Goal: Information Seeking & Learning: Compare options

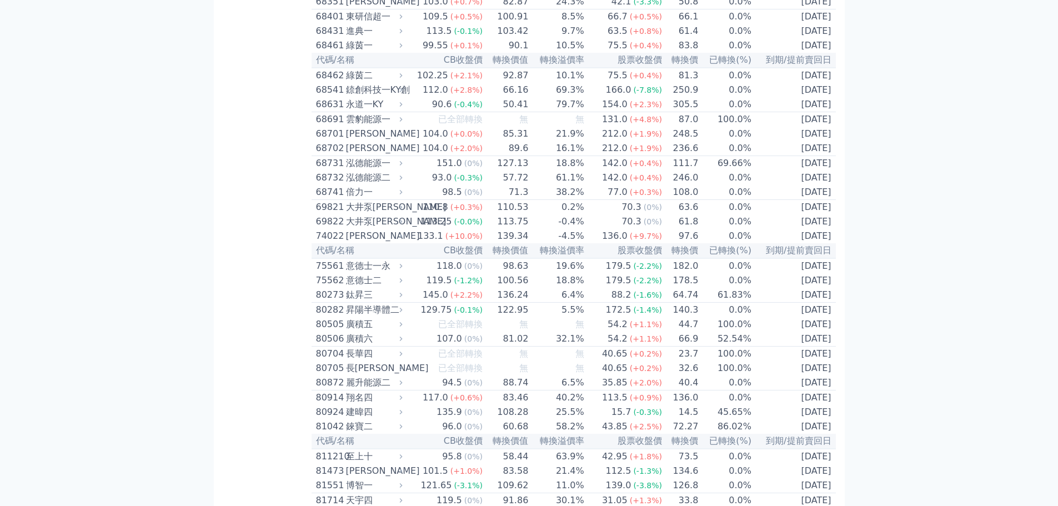
scroll to position [6455, 0]
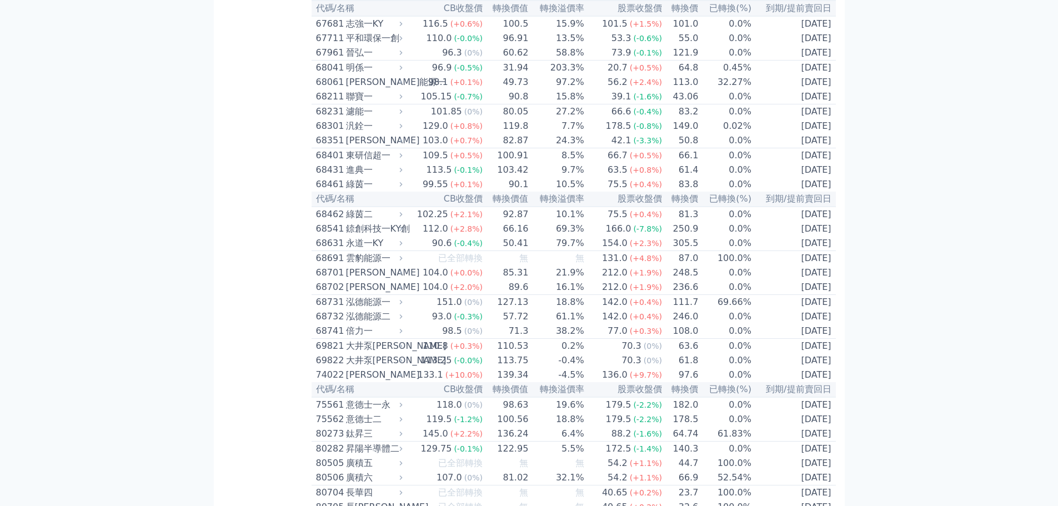
scroll to position [6677, 0]
drag, startPoint x: 466, startPoint y: 349, endPoint x: 510, endPoint y: 348, distance: 43.9
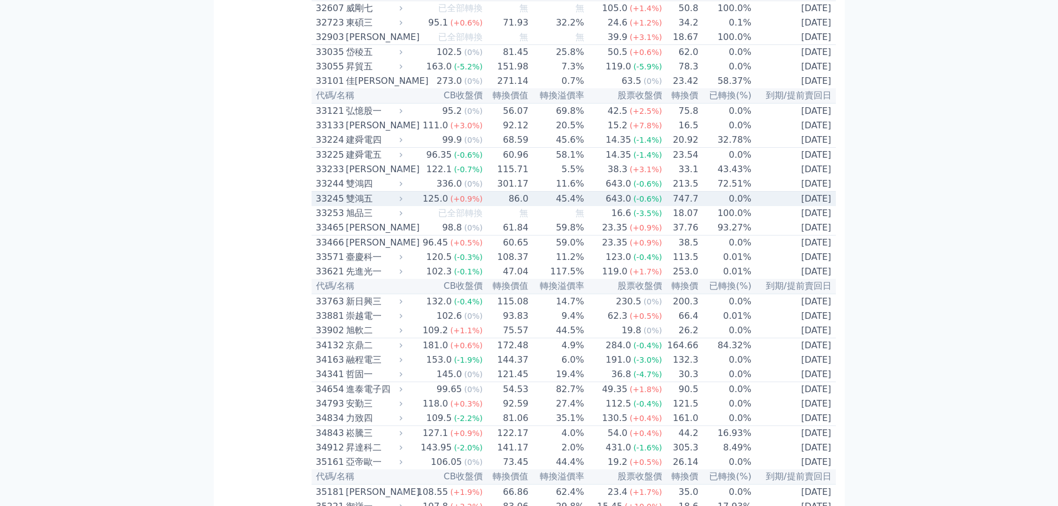
scroll to position [2269, 0]
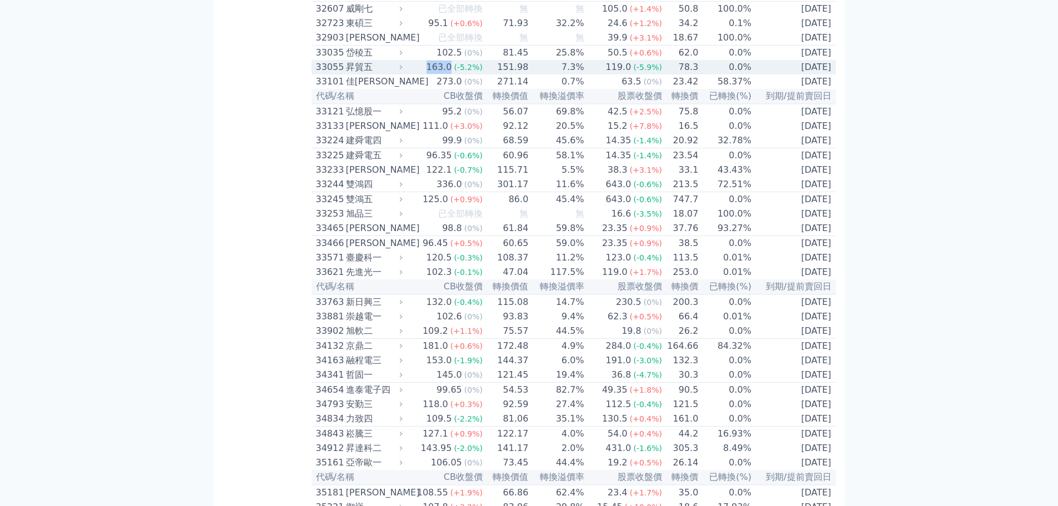
drag, startPoint x: 429, startPoint y: 215, endPoint x: 453, endPoint y: 216, distance: 24.4
click at [453, 74] on div "163.0" at bounding box center [439, 67] width 30 height 13
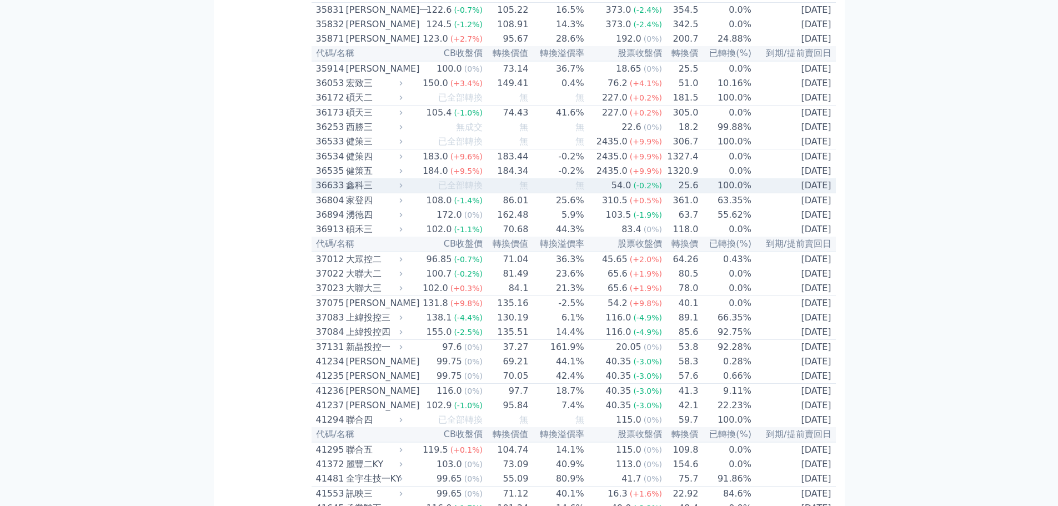
scroll to position [3244, 0]
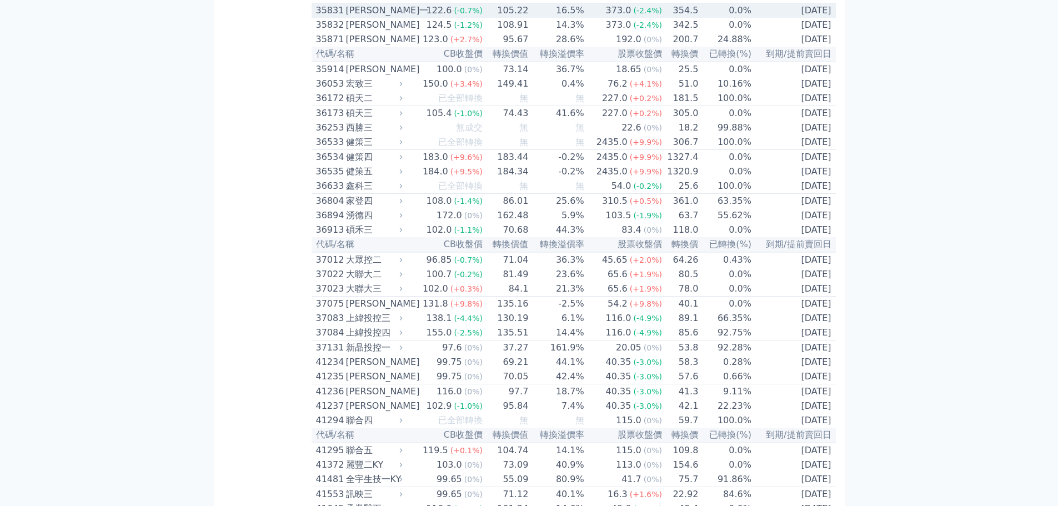
click at [378, 17] on div "[PERSON_NAME]一" at bounding box center [373, 10] width 54 height 13
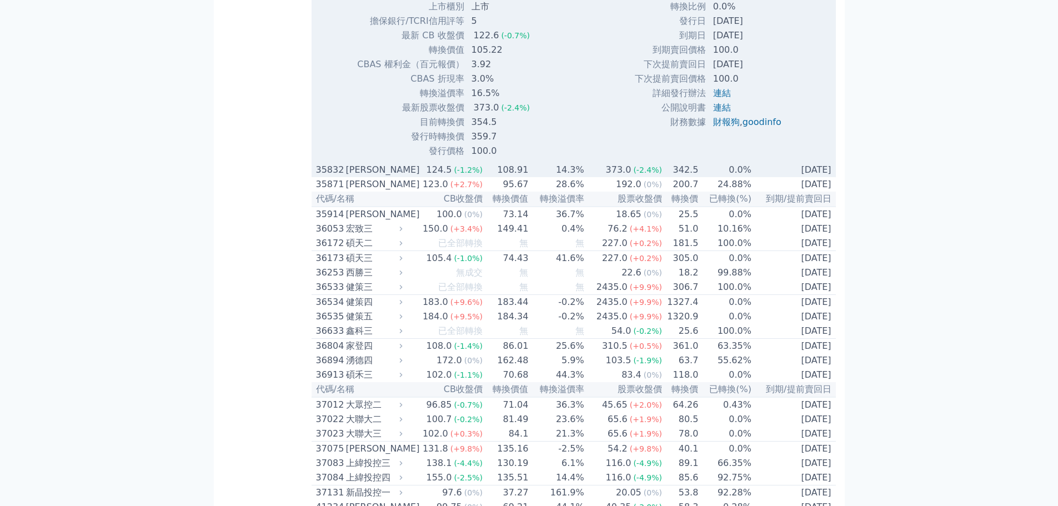
click at [366, 177] on div "[PERSON_NAME]" at bounding box center [373, 169] width 54 height 13
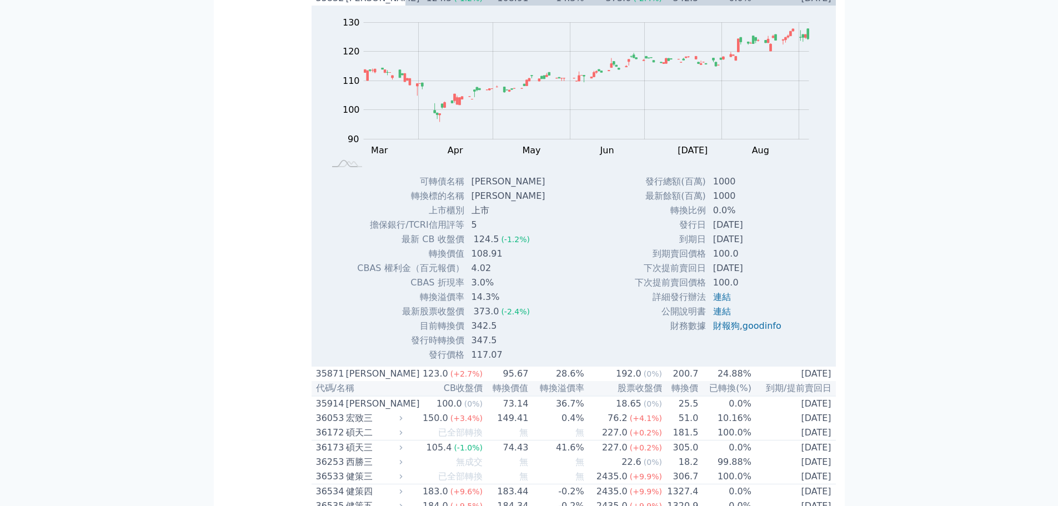
scroll to position [3632, 0]
drag, startPoint x: 708, startPoint y: 425, endPoint x: 763, endPoint y: 420, distance: 54.6
click at [763, 246] on td "[DATE]" at bounding box center [748, 238] width 84 height 14
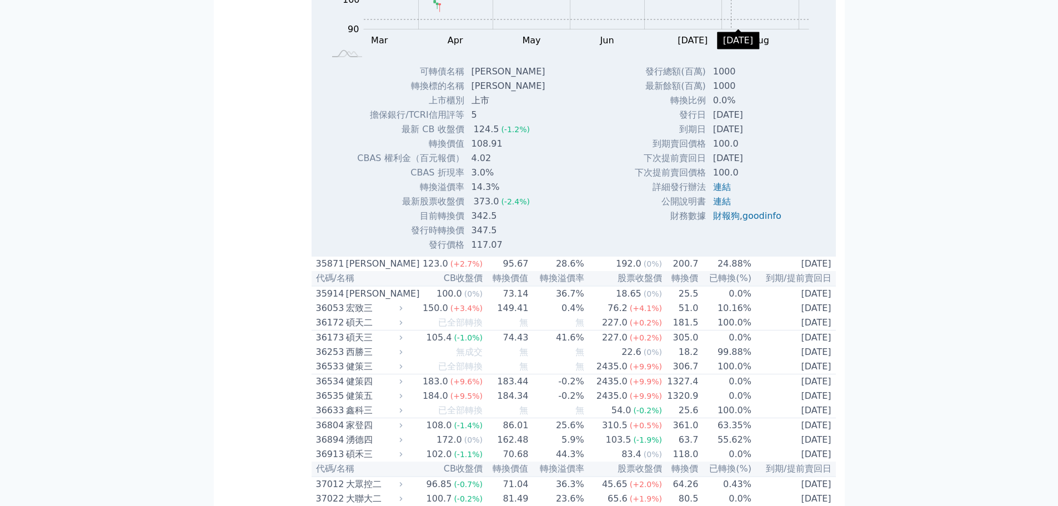
scroll to position [3742, 0]
click at [768, 135] on td "[DATE]" at bounding box center [748, 128] width 84 height 14
drag, startPoint x: 496, startPoint y: 404, endPoint x: 471, endPoint y: 401, distance: 25.8
click at [471, 222] on td "342.5" at bounding box center [509, 215] width 89 height 14
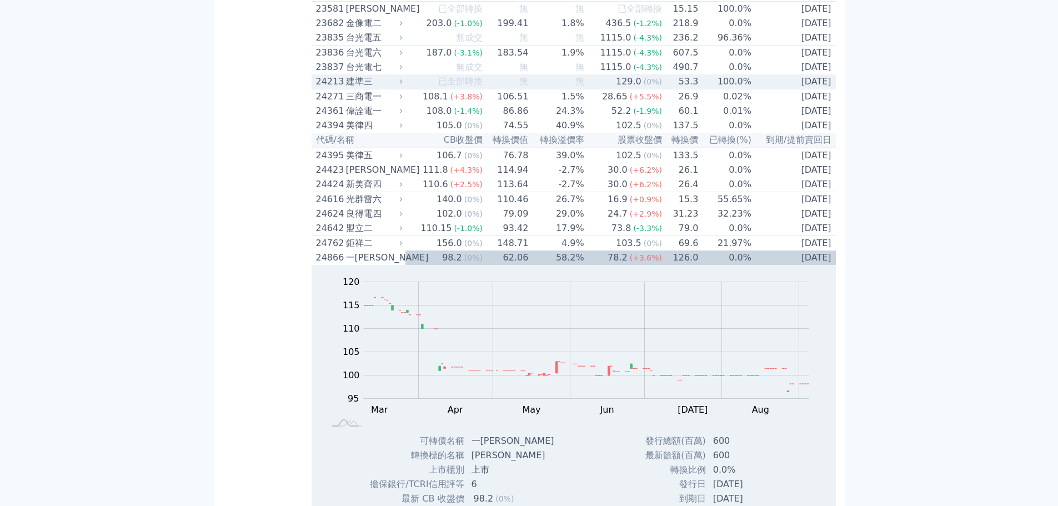
scroll to position [912, 0]
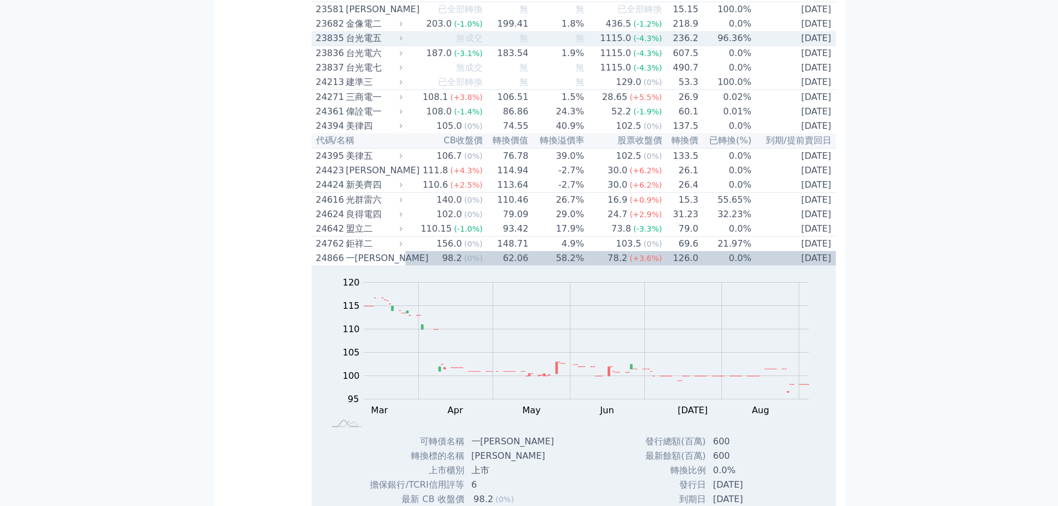
click at [376, 45] on div "台光電五" at bounding box center [373, 38] width 54 height 13
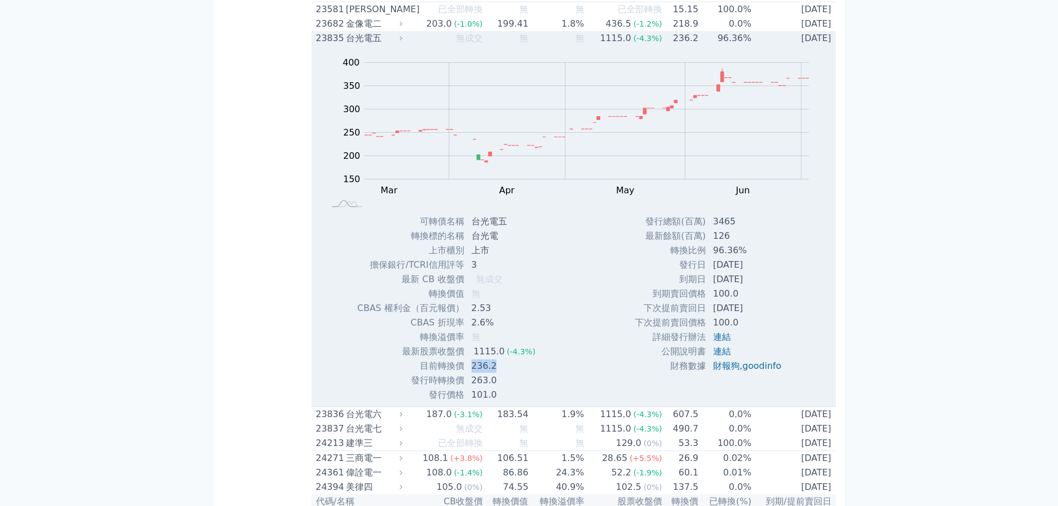
drag, startPoint x: 468, startPoint y: 435, endPoint x: 494, endPoint y: 435, distance: 26.1
click at [494, 373] on td "236.2" at bounding box center [505, 366] width 80 height 14
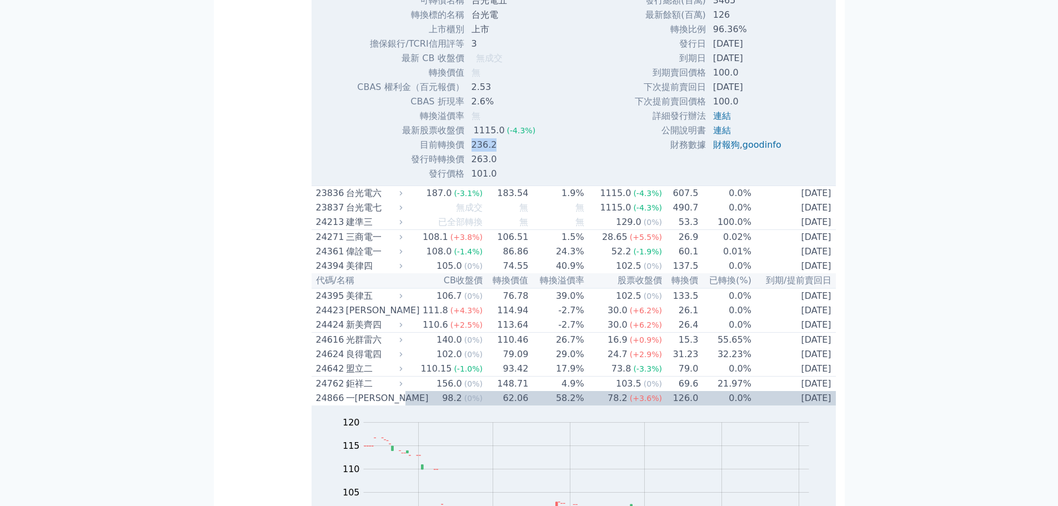
scroll to position [1134, 0]
click at [363, 199] on div "台光電六" at bounding box center [373, 192] width 54 height 13
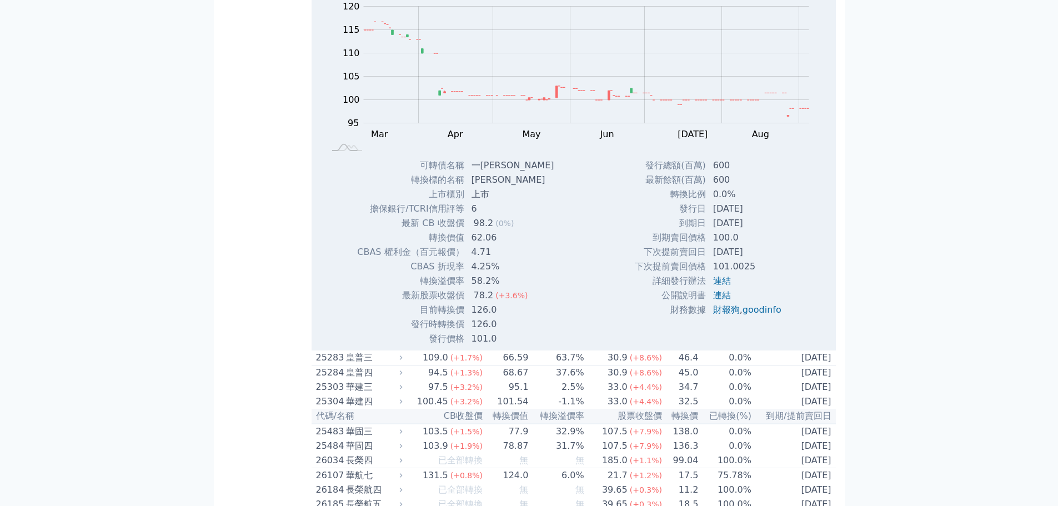
scroll to position [1910, 0]
drag, startPoint x: 472, startPoint y: 391, endPoint x: 505, endPoint y: 390, distance: 32.2
click at [505, 316] on td "126.0" at bounding box center [514, 309] width 98 height 14
drag, startPoint x: 467, startPoint y: 375, endPoint x: 499, endPoint y: 378, distance: 32.3
click at [499, 302] on td "78.2 (+3.6%)" at bounding box center [514, 295] width 98 height 14
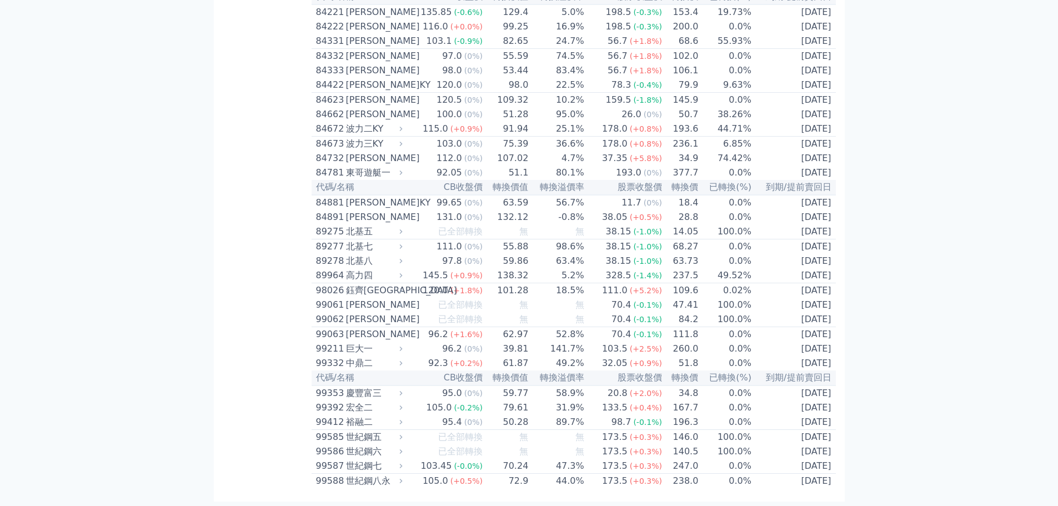
scroll to position [9270, 0]
click at [351, 179] on div "東哥遊艇一" at bounding box center [373, 172] width 54 height 13
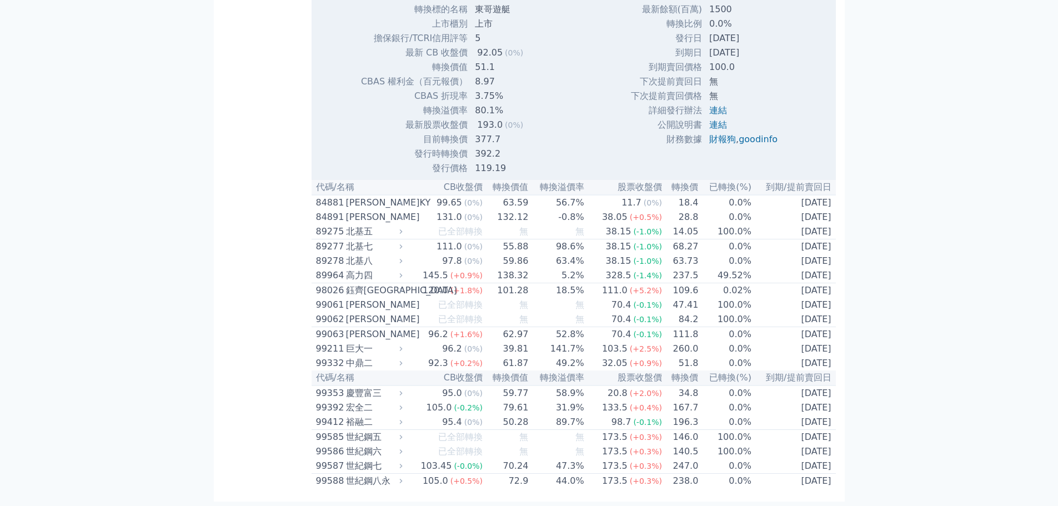
scroll to position [10157, 0]
drag, startPoint x: 712, startPoint y: 316, endPoint x: 771, endPoint y: 316, distance: 58.3
click at [771, 46] on td "[DATE]" at bounding box center [744, 38] width 84 height 14
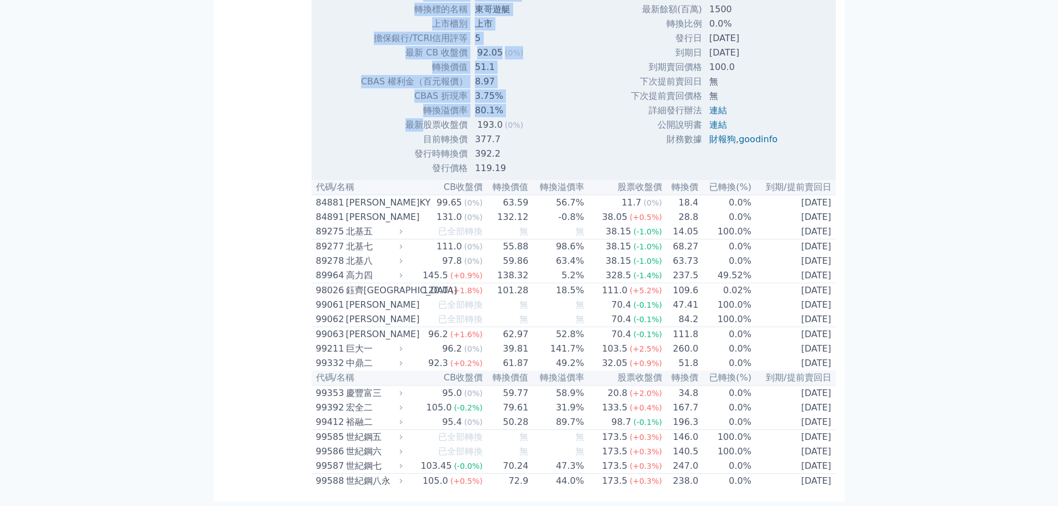
drag, startPoint x: 421, startPoint y: 405, endPoint x: 528, endPoint y: 405, distance: 107.1
click at [528, 175] on div "可轉債名稱 東哥遊艇一 轉換標的名稱 東哥遊艇 上市櫃別 上市 擔保銀行/TCRI信用評等 5 最新 CB 收盤價 92.05 (0%) 轉換價值" at bounding box center [446, 82] width 198 height 188
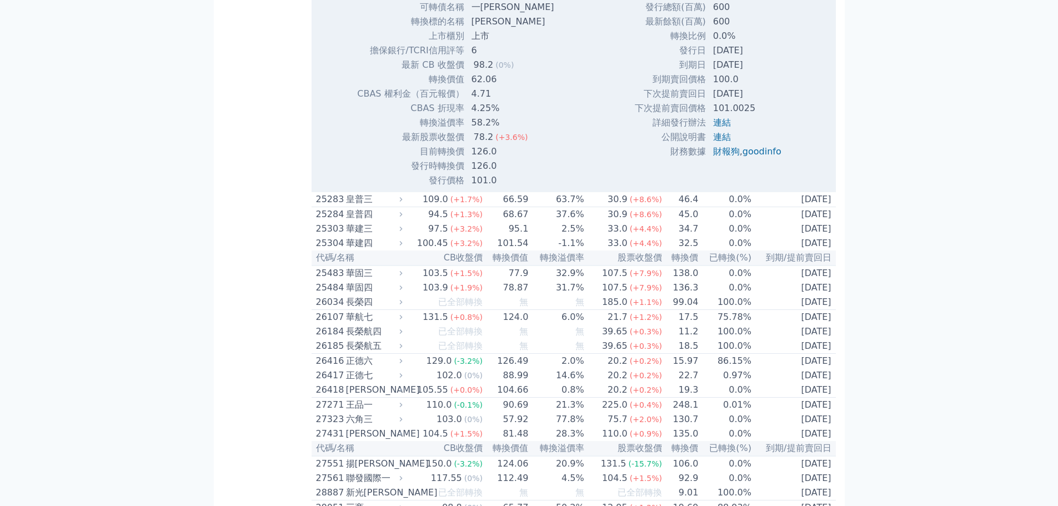
scroll to position [1767, 0]
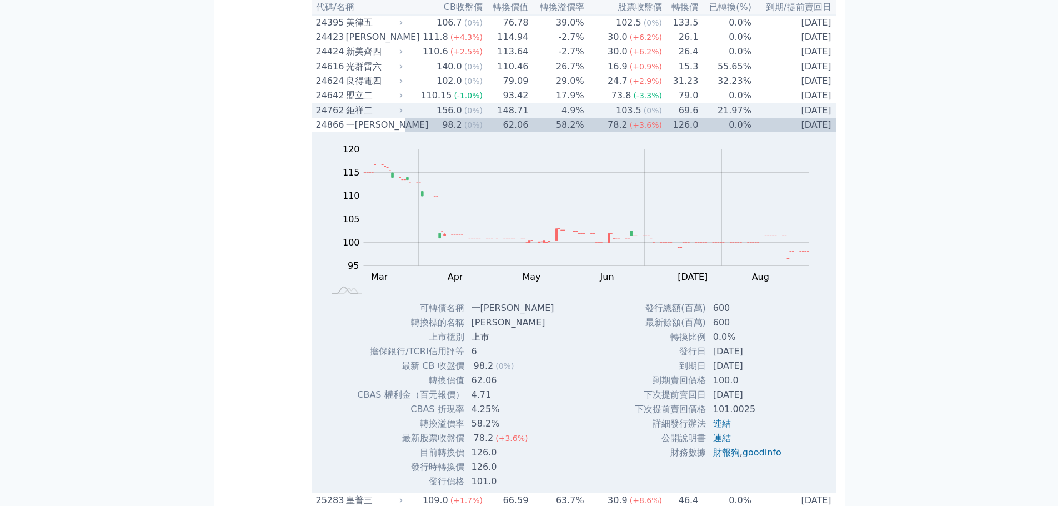
click at [365, 117] on div "鉅祥二" at bounding box center [373, 110] width 54 height 13
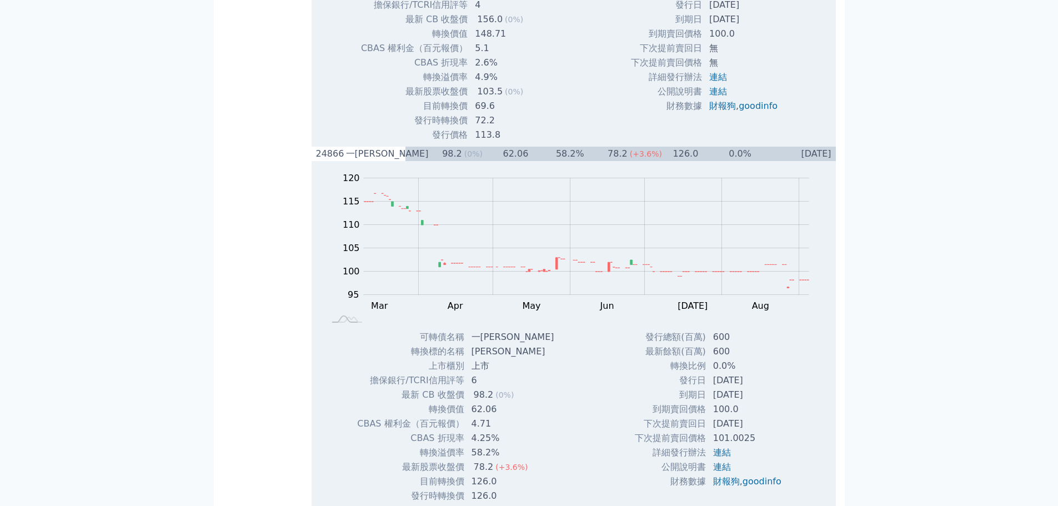
scroll to position [2098, 0]
drag, startPoint x: 469, startPoint y: 189, endPoint x: 490, endPoint y: 189, distance: 20.5
click at [490, 114] on td "69.6" at bounding box center [500, 106] width 64 height 14
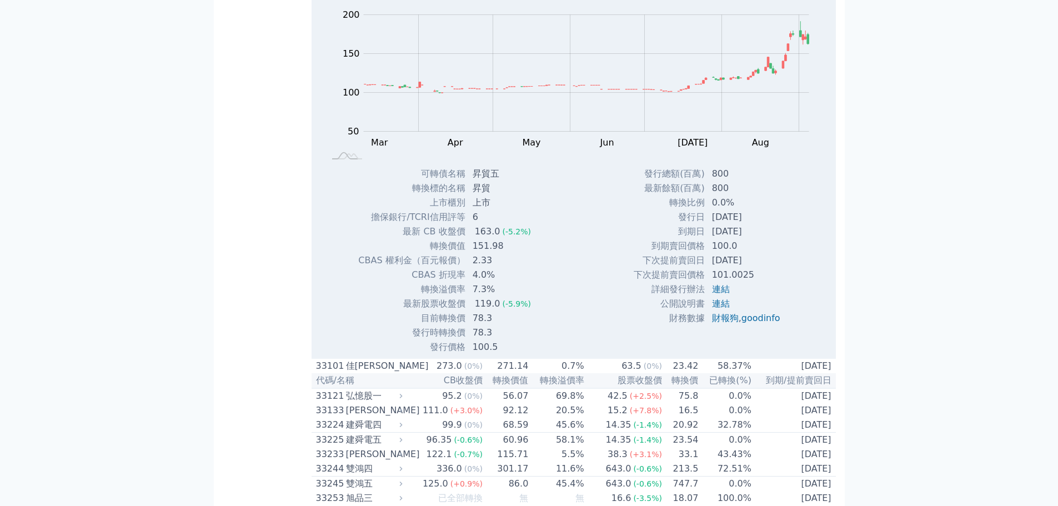
scroll to position [3430, 0]
drag, startPoint x: 420, startPoint y: 135, endPoint x: 456, endPoint y: 137, distance: 36.1
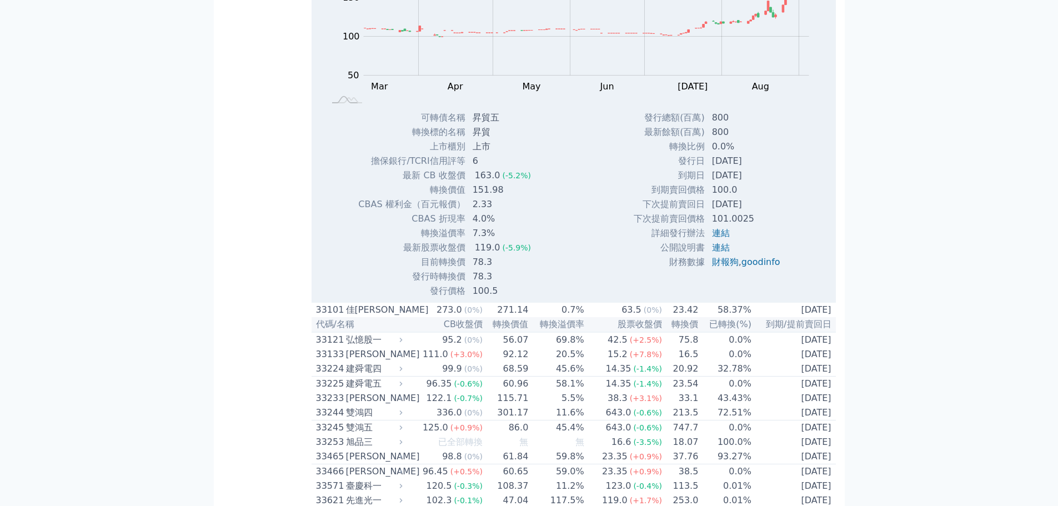
scroll to position [3485, 0]
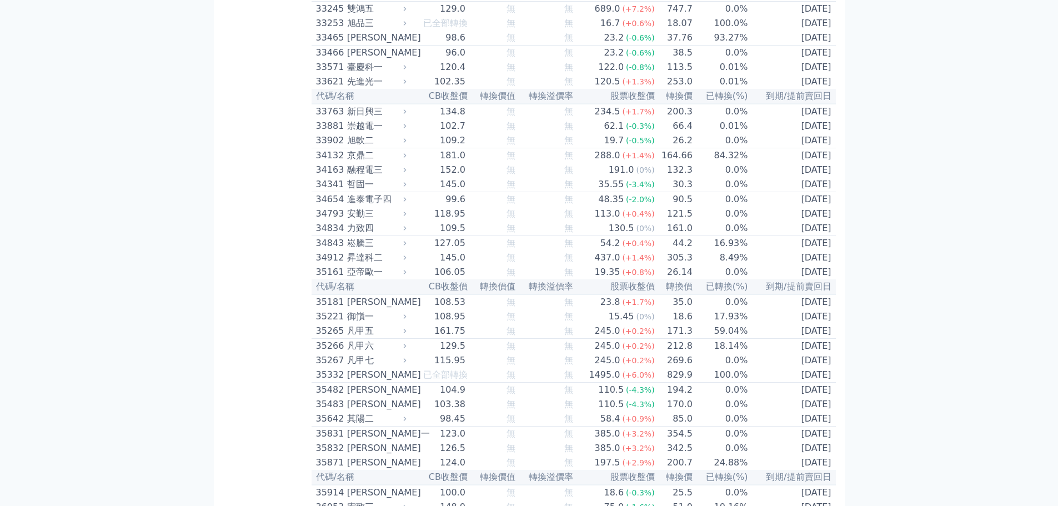
scroll to position [2098, 0]
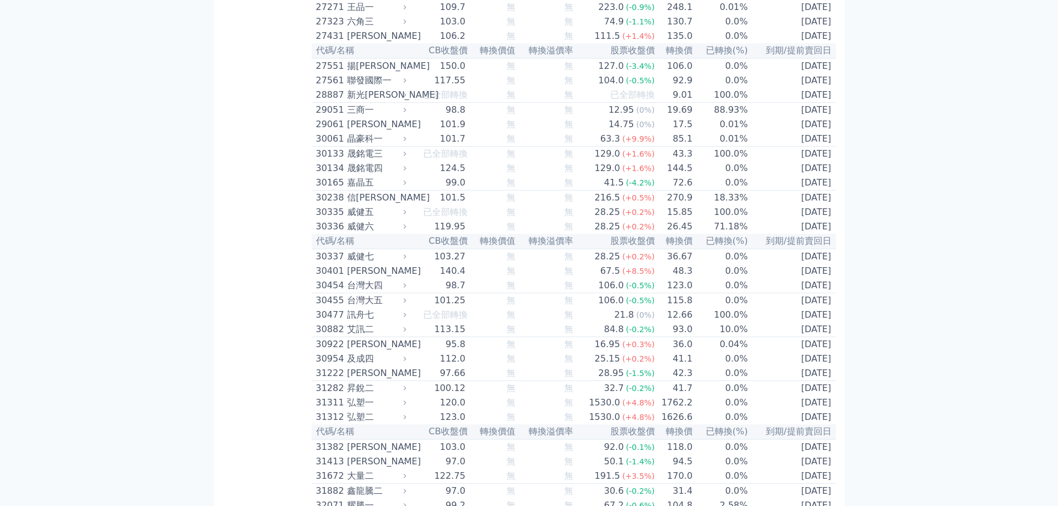
scroll to position [1114, 0]
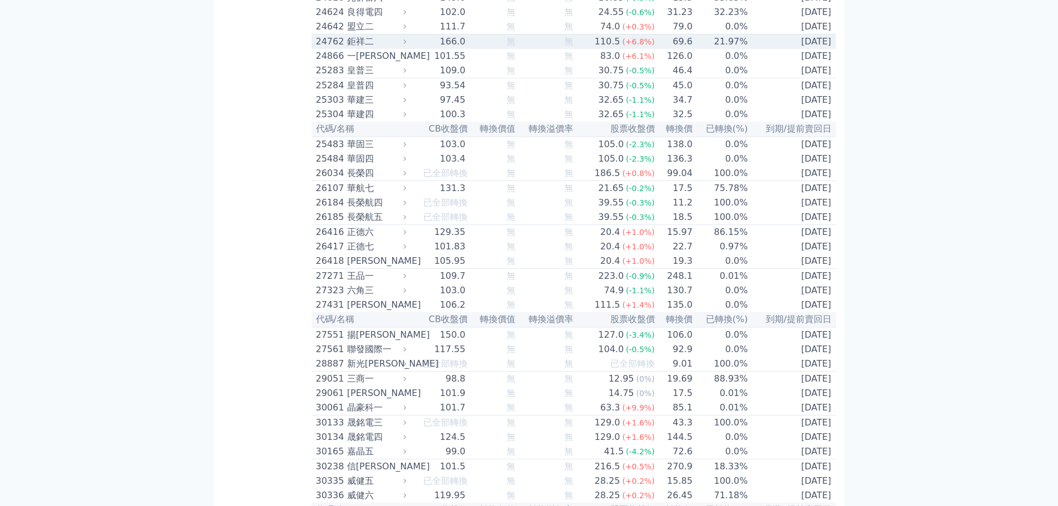
click at [330, 48] on div "24762" at bounding box center [330, 41] width 28 height 13
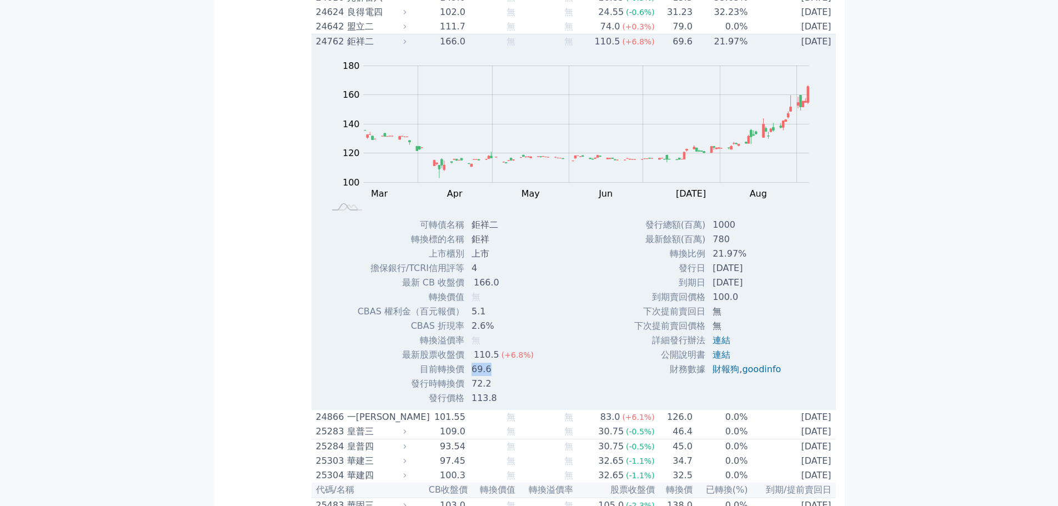
drag, startPoint x: 464, startPoint y: 451, endPoint x: 498, endPoint y: 452, distance: 33.9
click at [498, 376] on td "69.6" at bounding box center [504, 369] width 78 height 14
drag, startPoint x: 710, startPoint y: 333, endPoint x: 769, endPoint y: 333, distance: 58.8
click at [769, 261] on td "21.97%" at bounding box center [748, 253] width 84 height 14
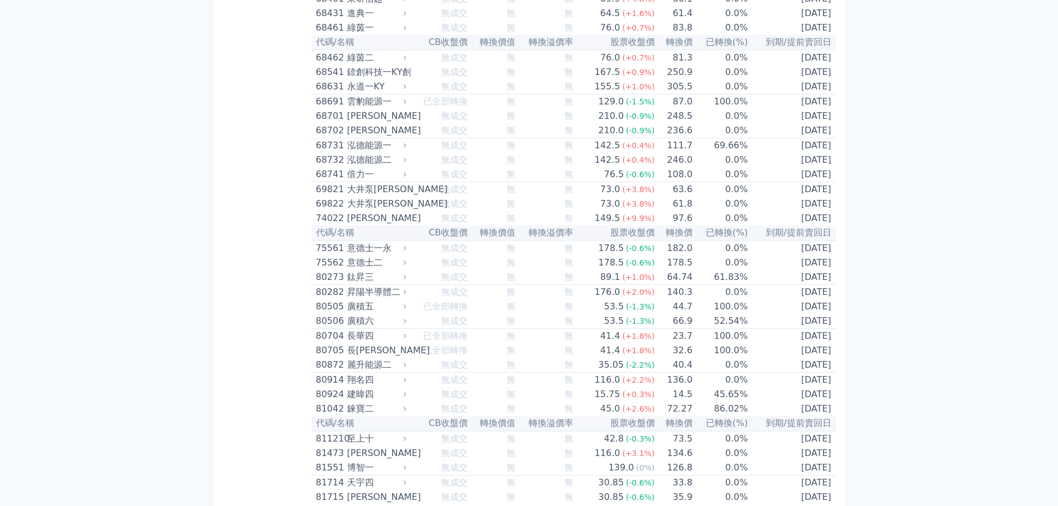
scroll to position [6110, 0]
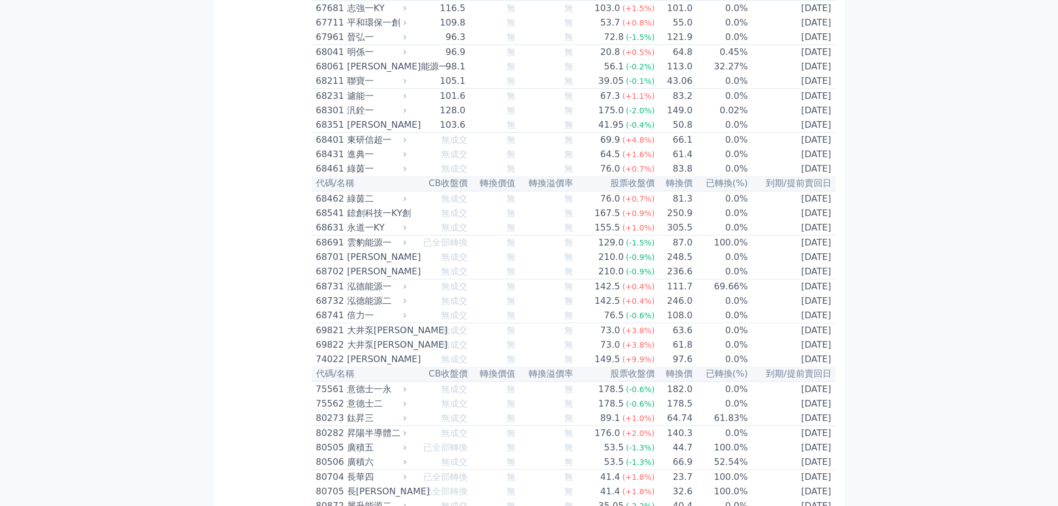
scroll to position [6332, 0]
drag, startPoint x: 706, startPoint y: 228, endPoint x: 766, endPoint y: 228, distance: 59.4
drag, startPoint x: 475, startPoint y: 348, endPoint x: 528, endPoint y: 348, distance: 53.8
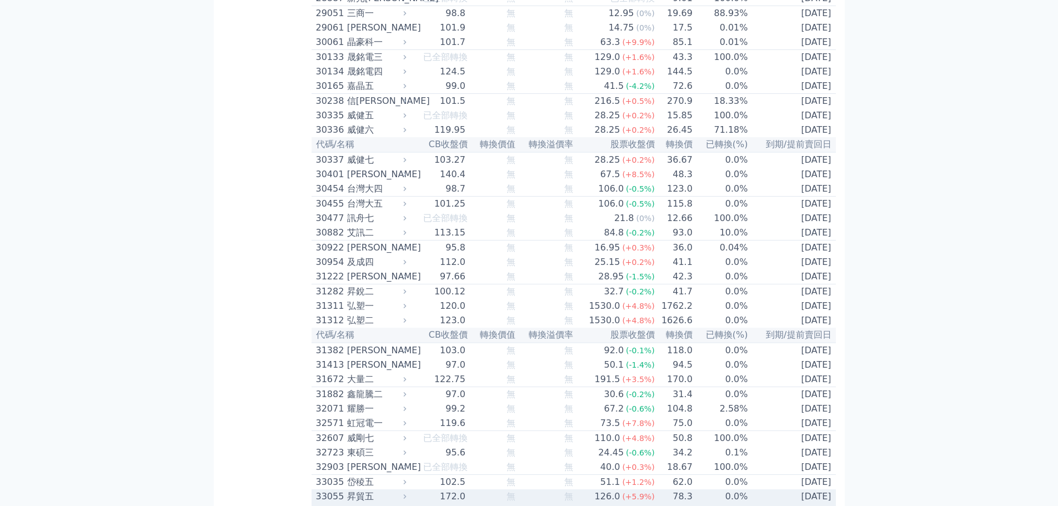
scroll to position [1840, 0]
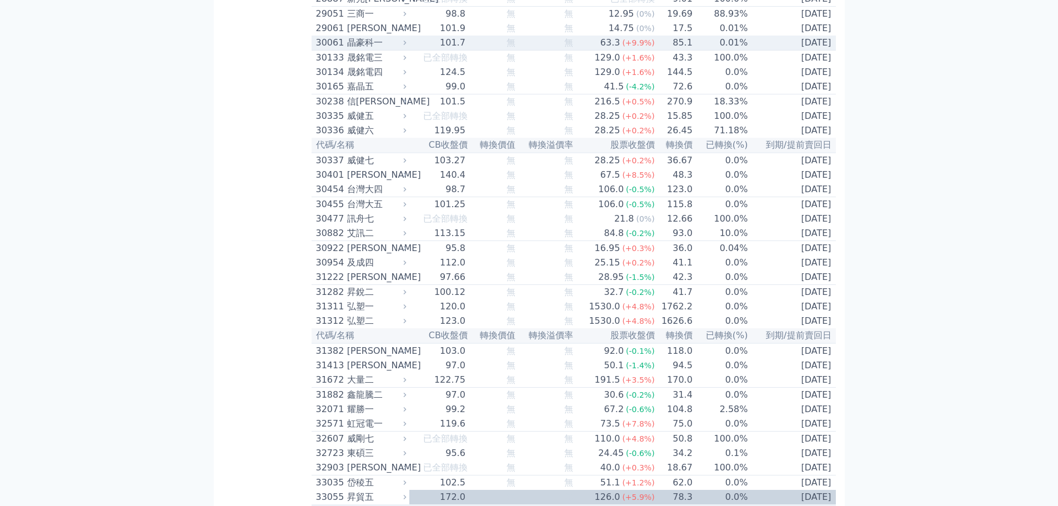
click at [340, 49] on div "30061" at bounding box center [330, 42] width 28 height 13
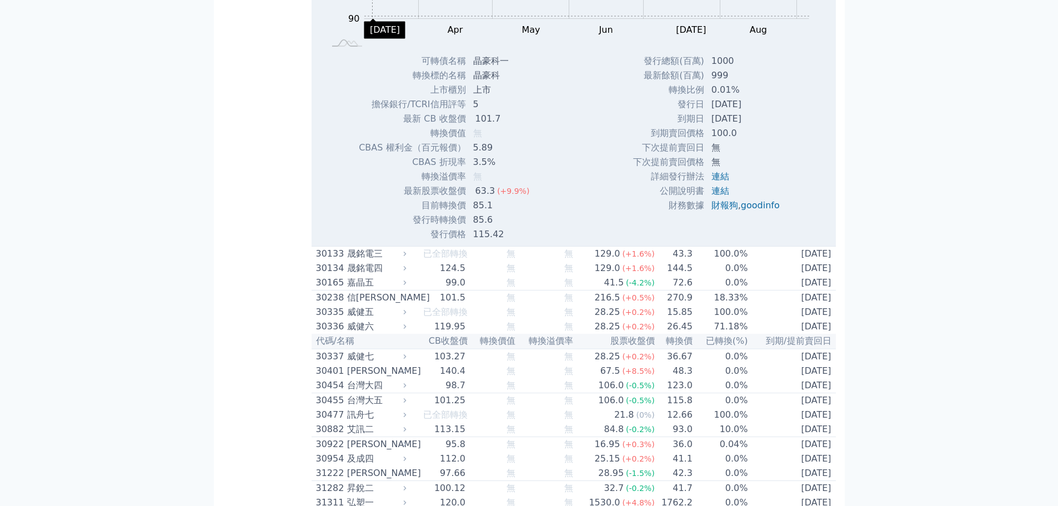
scroll to position [2005, 0]
drag, startPoint x: 472, startPoint y: 313, endPoint x: 496, endPoint y: 313, distance: 24.4
click at [496, 212] on td "85.1" at bounding box center [502, 205] width 72 height 14
click at [589, 199] on div "Zoom Out 104 90 92 94 115 110 100 105 95 85 80 L Mar Apr May Jun Jul Aug Sep Oc…" at bounding box center [573, 63] width 524 height 356
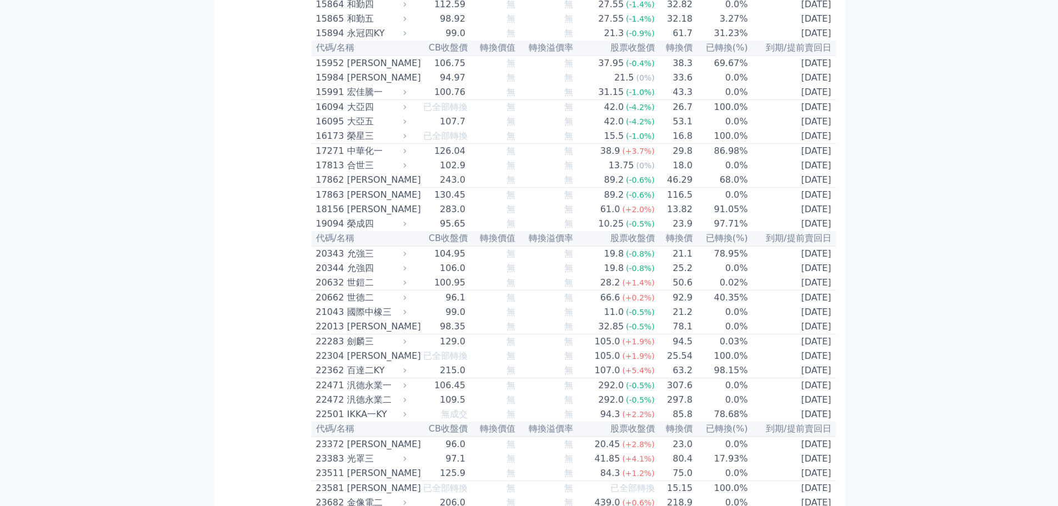
scroll to position [299, 0]
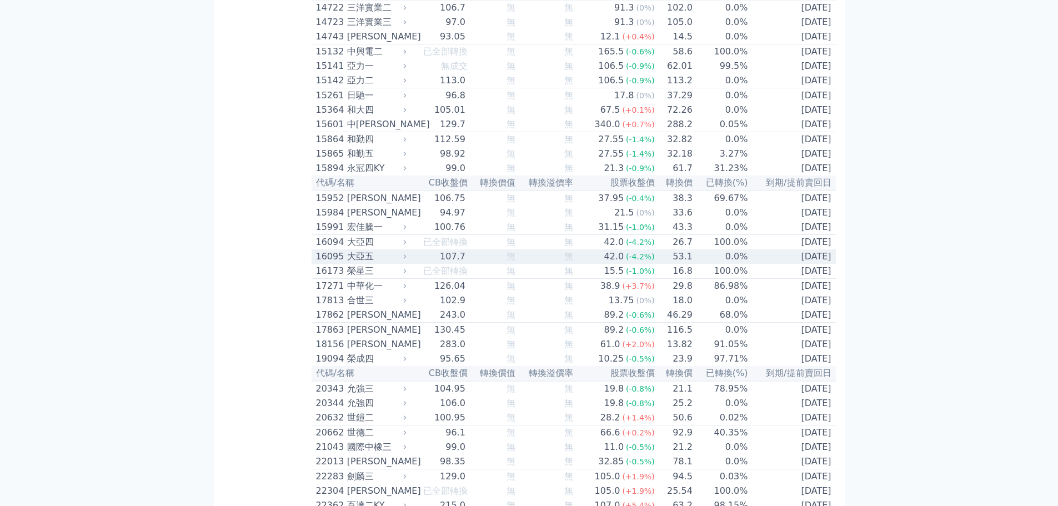
click at [363, 263] on div "大亞五" at bounding box center [375, 256] width 57 height 13
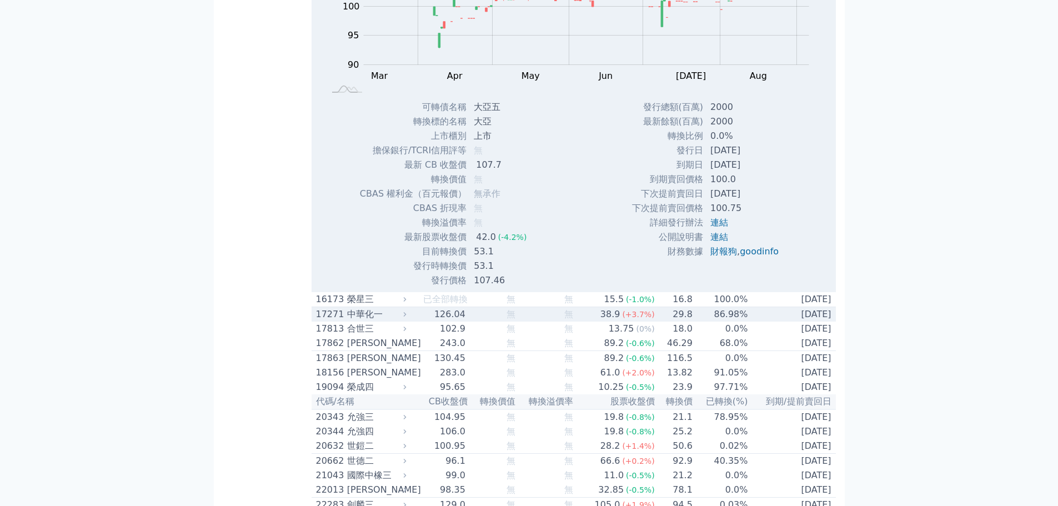
scroll to position [632, 0]
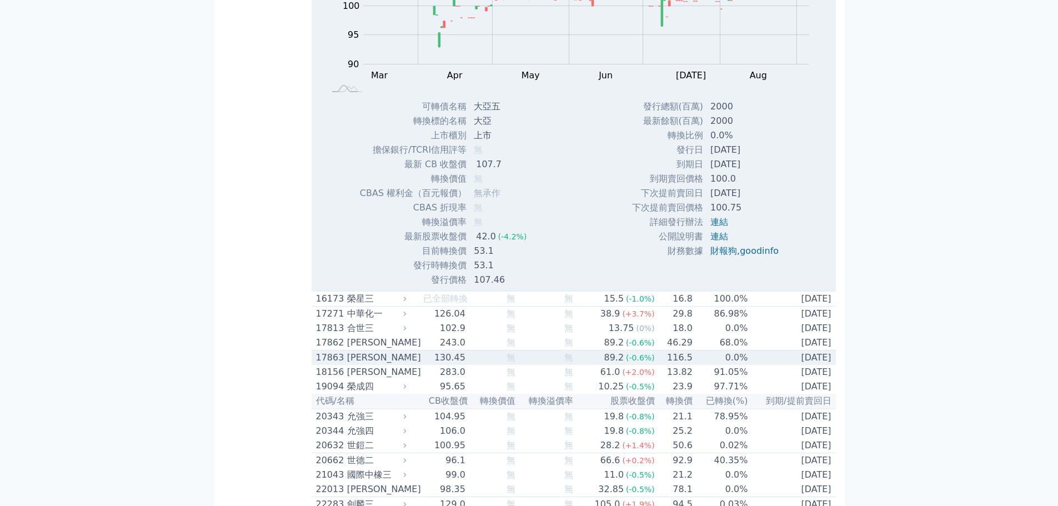
click at [353, 364] on div "[PERSON_NAME]" at bounding box center [375, 357] width 57 height 13
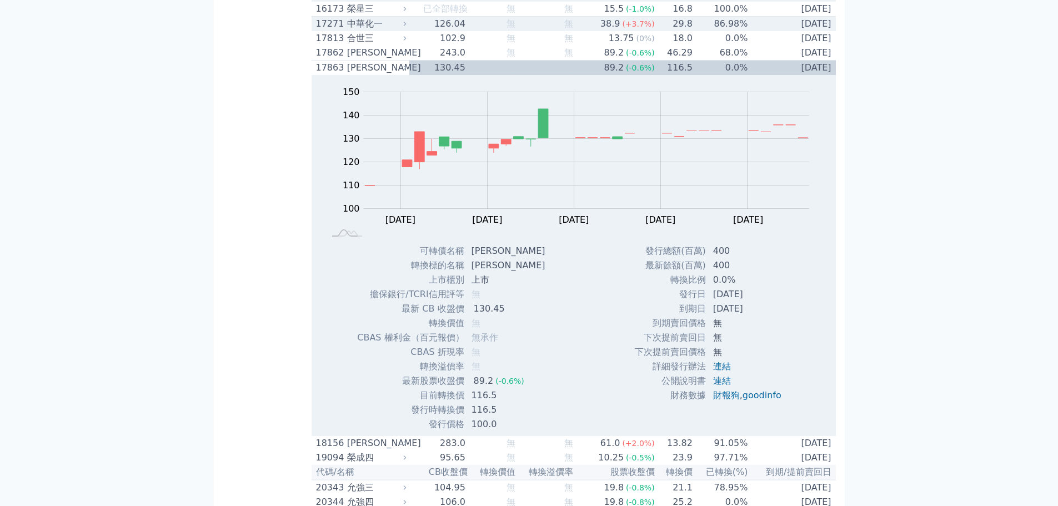
scroll to position [922, 0]
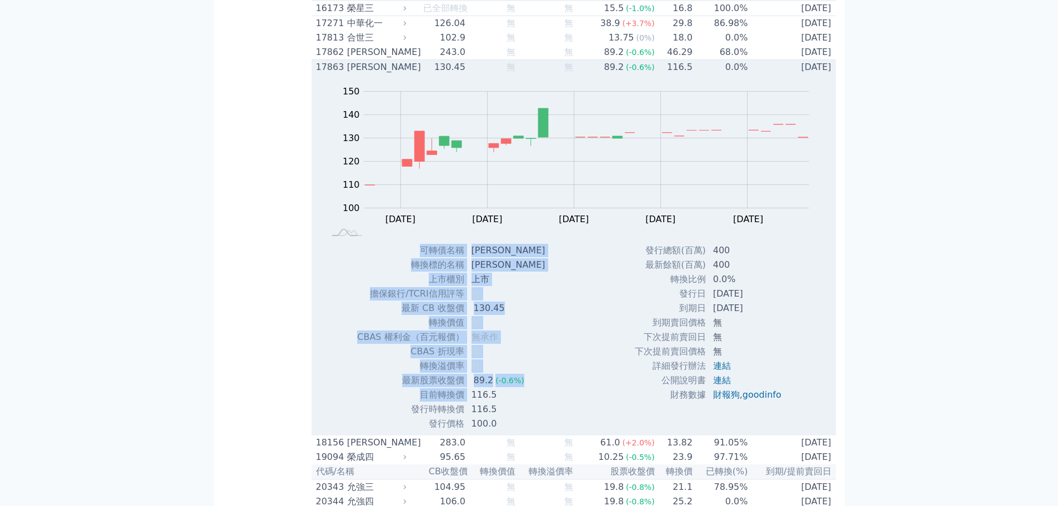
drag, startPoint x: 474, startPoint y: 436, endPoint x: 536, endPoint y: 434, distance: 62.2
click at [536, 431] on div "可轉債名稱 科妍三 轉換標的名稱 科妍 上市櫃別 上市 擔保銀行/TCRI信用評等 無 最新 CB 收盤價 130.45 轉換價值 無 無承作" at bounding box center [449, 337] width 213 height 188
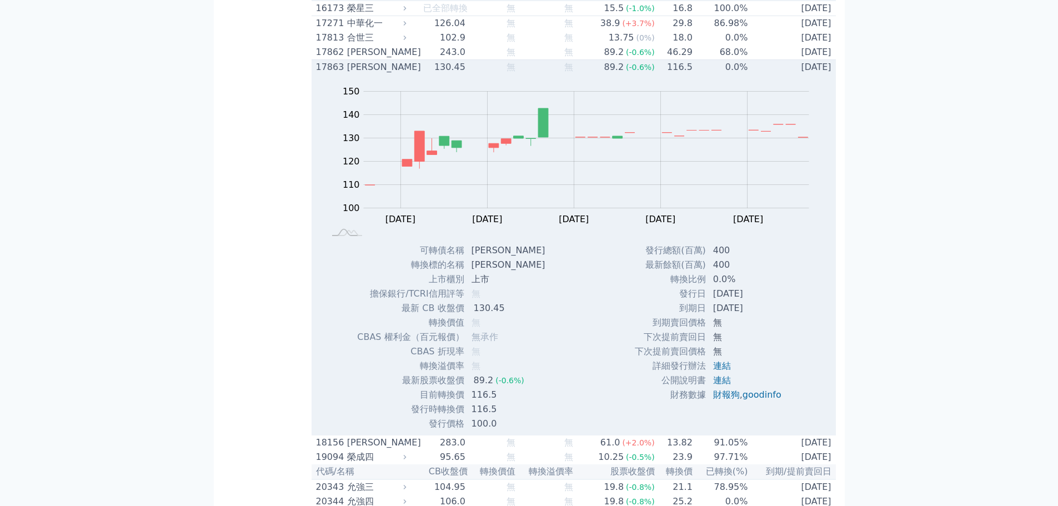
click at [628, 403] on div "發行總額(百萬) 400 最新餘額(百萬) 400 轉換比例 0.0% 發行日 2025-08-01 到期日 2028-08-01 無 無 無" at bounding box center [712, 337] width 183 height 188
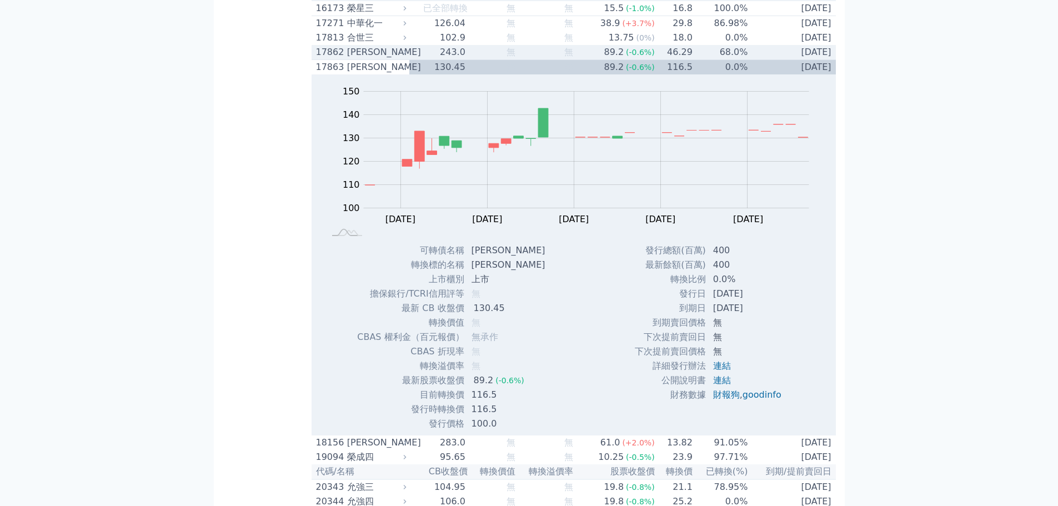
click at [372, 59] on div "[PERSON_NAME]" at bounding box center [375, 52] width 57 height 13
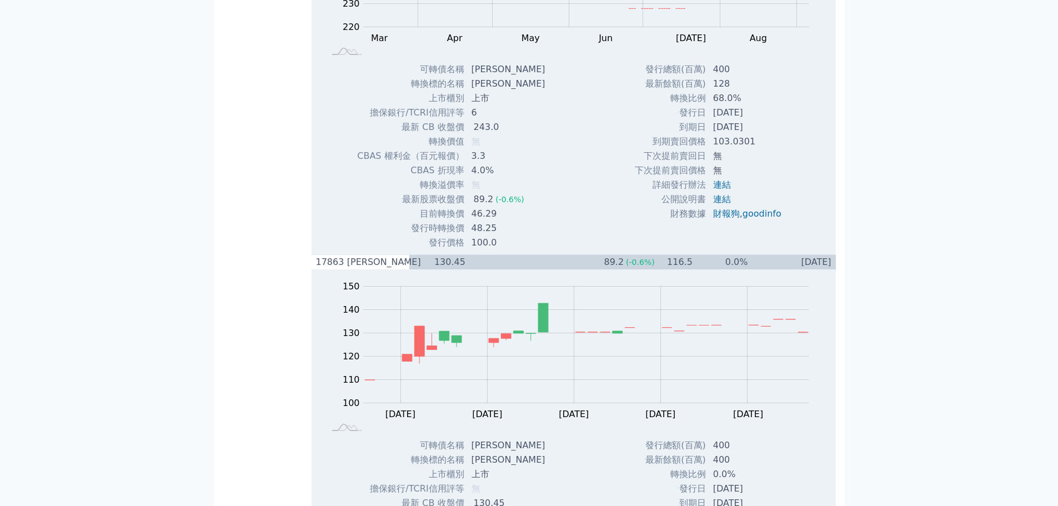
scroll to position [1089, 0]
drag, startPoint x: 711, startPoint y: 167, endPoint x: 756, endPoint y: 169, distance: 45.0
click at [756, 134] on td "[DATE]" at bounding box center [748, 126] width 84 height 14
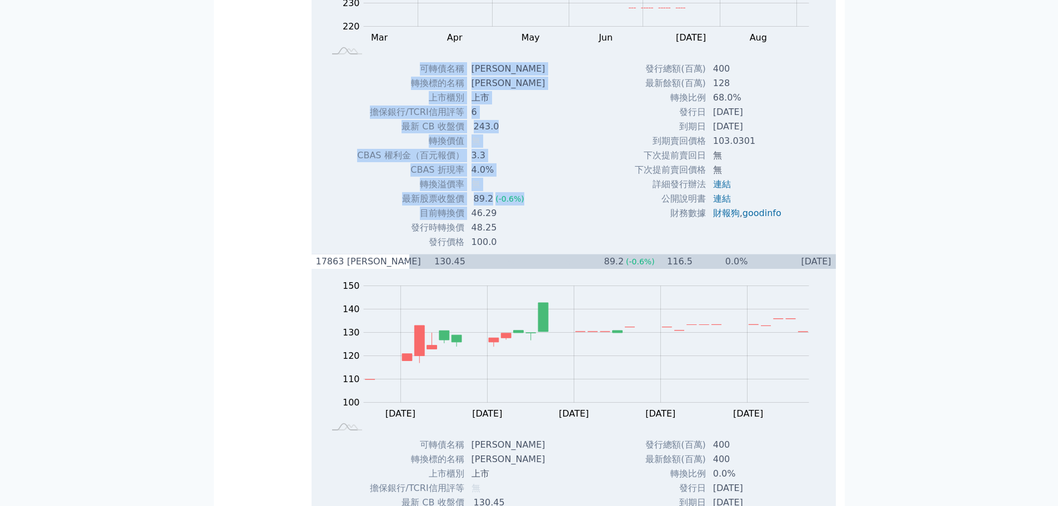
drag, startPoint x: 472, startPoint y: 254, endPoint x: 541, endPoint y: 253, distance: 68.8
click at [541, 249] on div "可轉債名稱 科妍二 轉換標的名稱 科妍 上市櫃別 上市 擔保銀行/TCRI信用評等 6 最新 CB 收盤價 243.0 轉換價值 無 3.3 4.0% 無" at bounding box center [449, 156] width 213 height 188
click at [566, 249] on div "Zoom Out 220 200 210 220 230 240 250 260 270 280 L Mar Apr May Jun Jul Aug Sep …" at bounding box center [573, 71] width 524 height 356
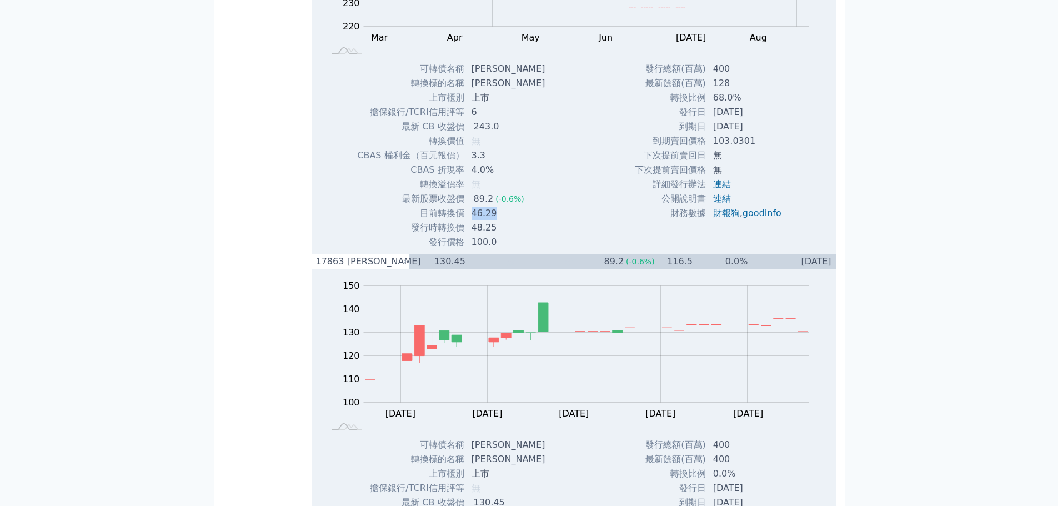
drag, startPoint x: 474, startPoint y: 256, endPoint x: 502, endPoint y: 254, distance: 28.4
click at [502, 220] on td "46.29" at bounding box center [509, 213] width 89 height 14
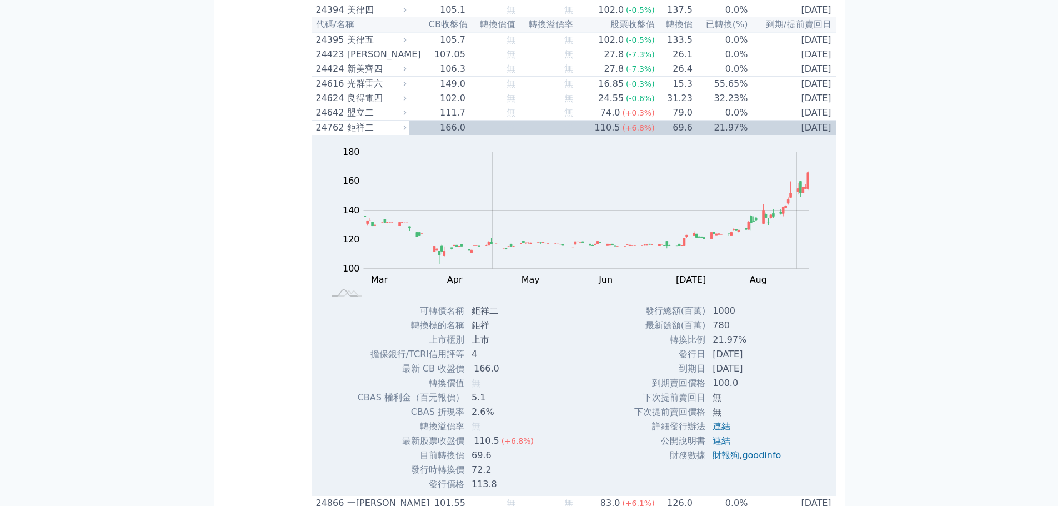
scroll to position [2187, 0]
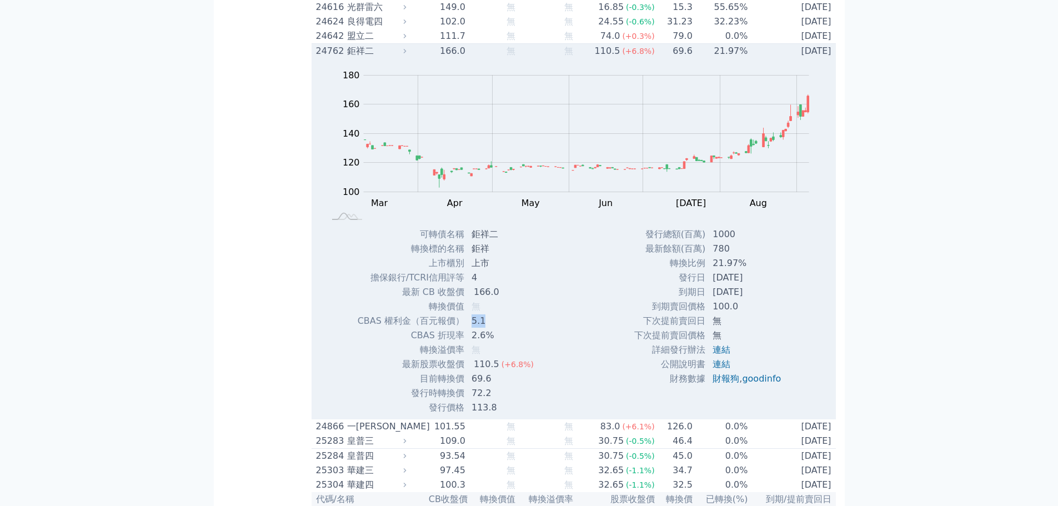
drag, startPoint x: 470, startPoint y: 404, endPoint x: 509, endPoint y: 402, distance: 38.9
click at [509, 328] on td "5.1" at bounding box center [504, 321] width 78 height 14
click at [558, 400] on div "Zoom Out 100 80 90 100 110 120 130 140 200 160 180 60 L Mar Apr May Jun Jul Aug…" at bounding box center [573, 236] width 524 height 356
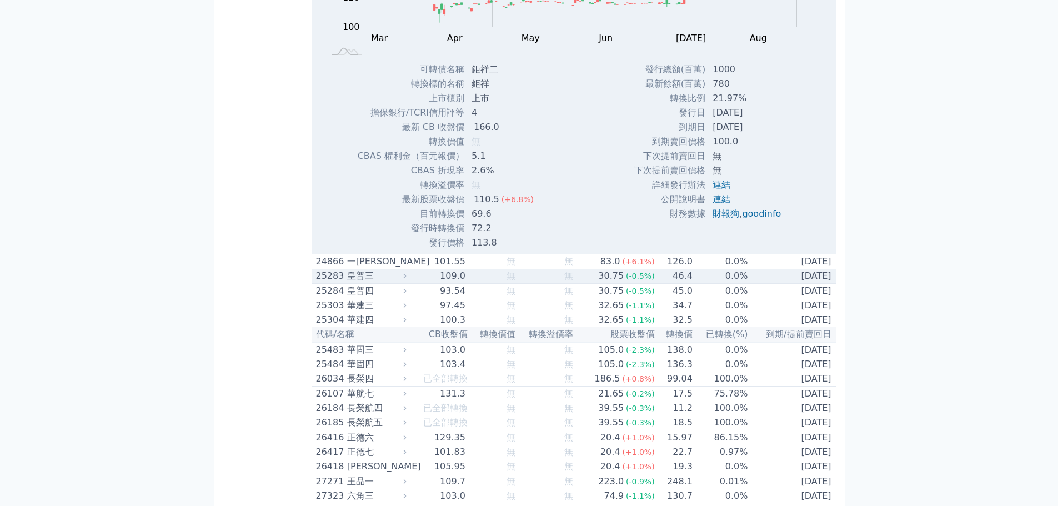
scroll to position [2353, 0]
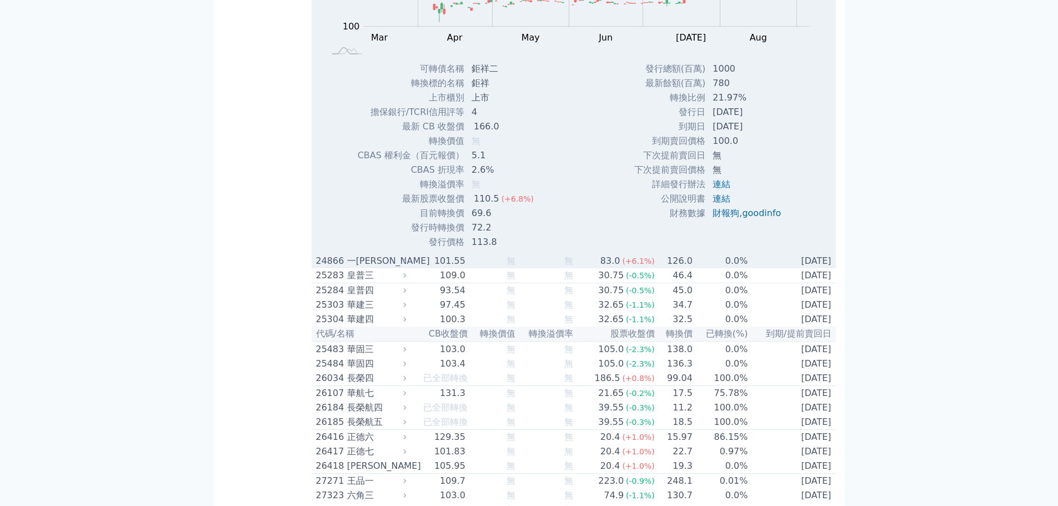
click at [363, 268] on div "一[PERSON_NAME]" at bounding box center [375, 260] width 57 height 13
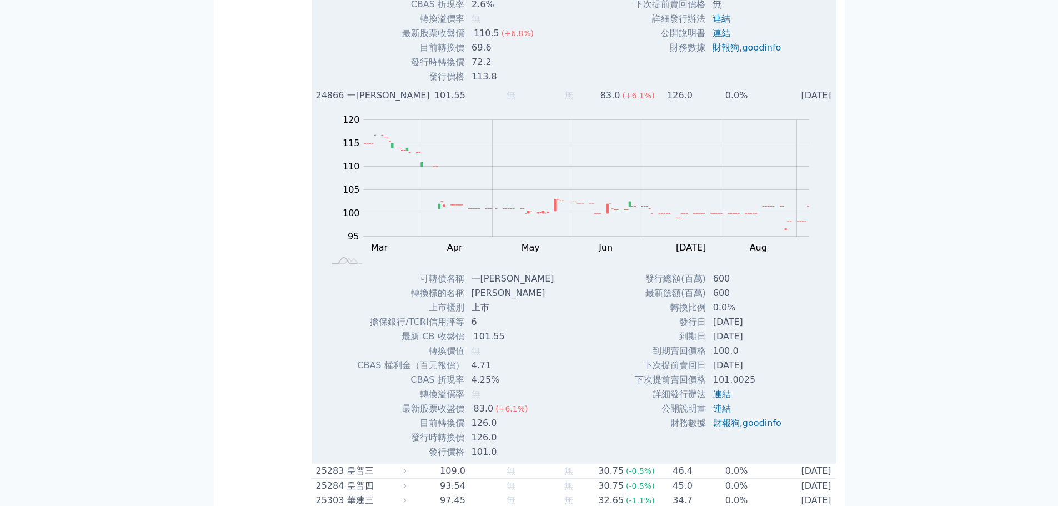
scroll to position [2519, 0]
drag, startPoint x: 709, startPoint y: 417, endPoint x: 752, endPoint y: 417, distance: 42.7
click at [752, 343] on td "[DATE]" at bounding box center [748, 336] width 84 height 14
click at [794, 415] on div "發行總額(百萬) 600 最新餘額(百萬) 600 轉換比例 0.0% 發行日 2024-07-01 到期日 2027-07-01 100.0 連結" at bounding box center [712, 365] width 183 height 188
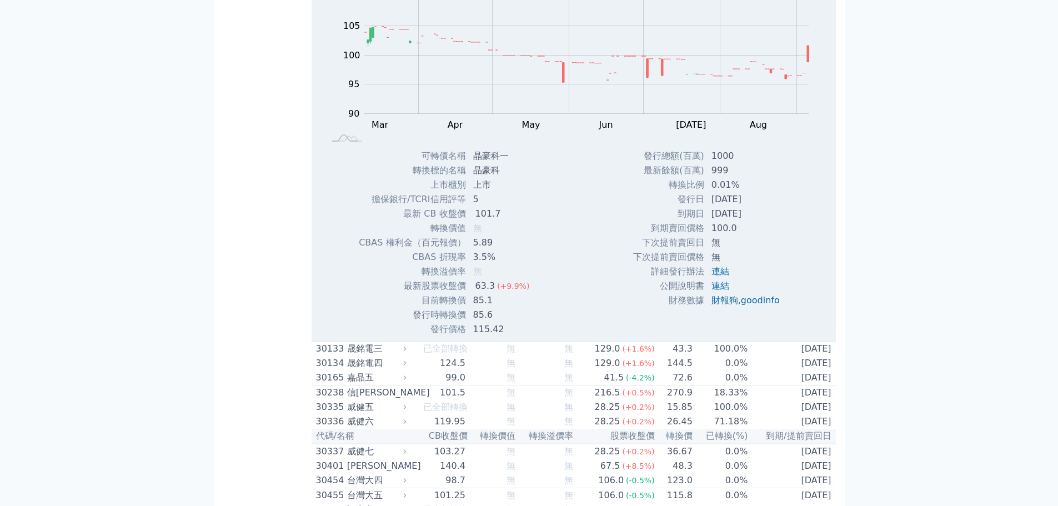
scroll to position [3352, 0]
drag, startPoint x: 704, startPoint y: 324, endPoint x: 764, endPoint y: 323, distance: 60.5
click at [764, 222] on td "[DATE]" at bounding box center [746, 215] width 84 height 14
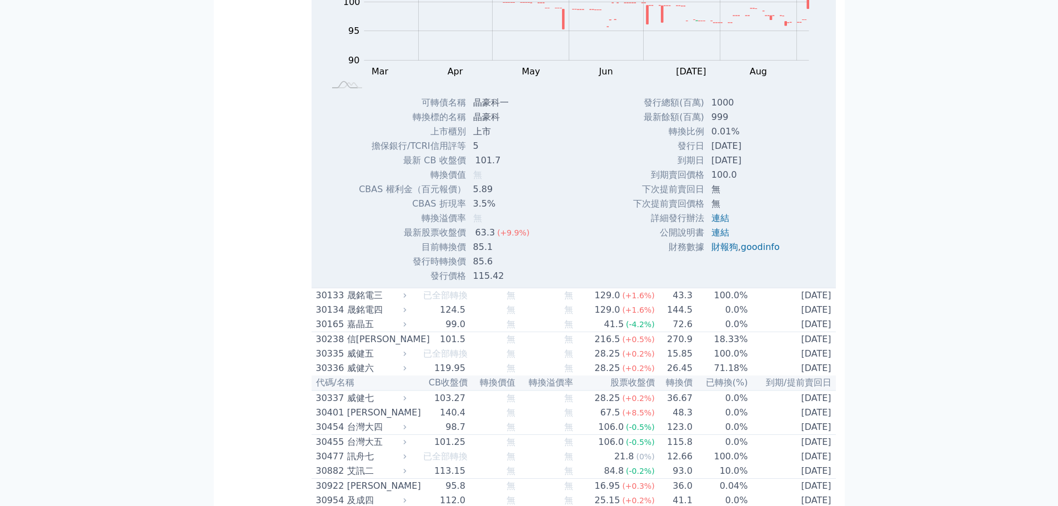
scroll to position [3407, 0]
drag, startPoint x: 474, startPoint y: 339, endPoint x: 504, endPoint y: 338, distance: 30.0
click at [504, 239] on td "63.3 (+9.9%)" at bounding box center [502, 232] width 72 height 14
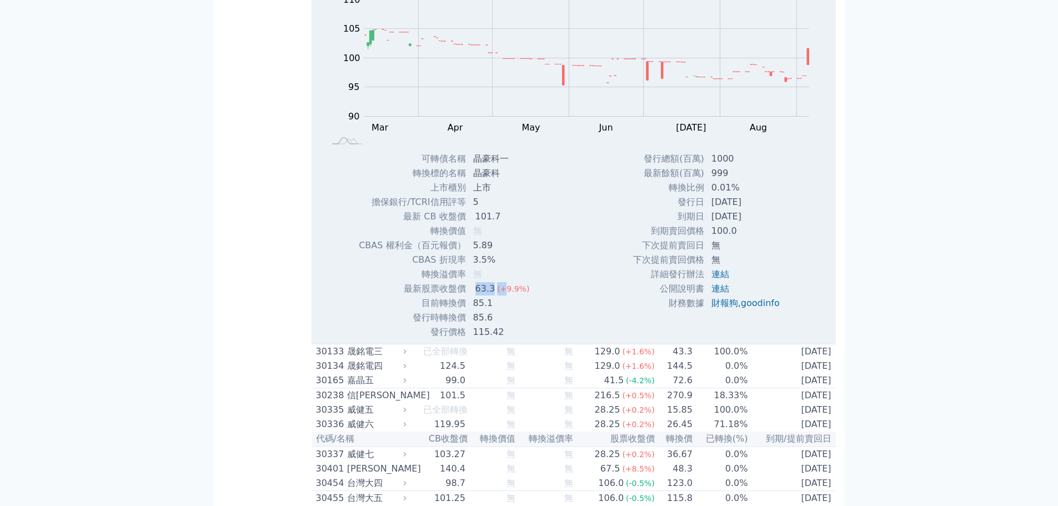
scroll to position [3351, 0]
drag, startPoint x: 717, startPoint y: 309, endPoint x: 763, endPoint y: 309, distance: 46.1
click at [763, 208] on td "[DATE]" at bounding box center [746, 201] width 84 height 14
drag, startPoint x: 710, startPoint y: 326, endPoint x: 757, endPoint y: 324, distance: 47.2
click at [757, 223] on td "[DATE]" at bounding box center [746, 215] width 84 height 14
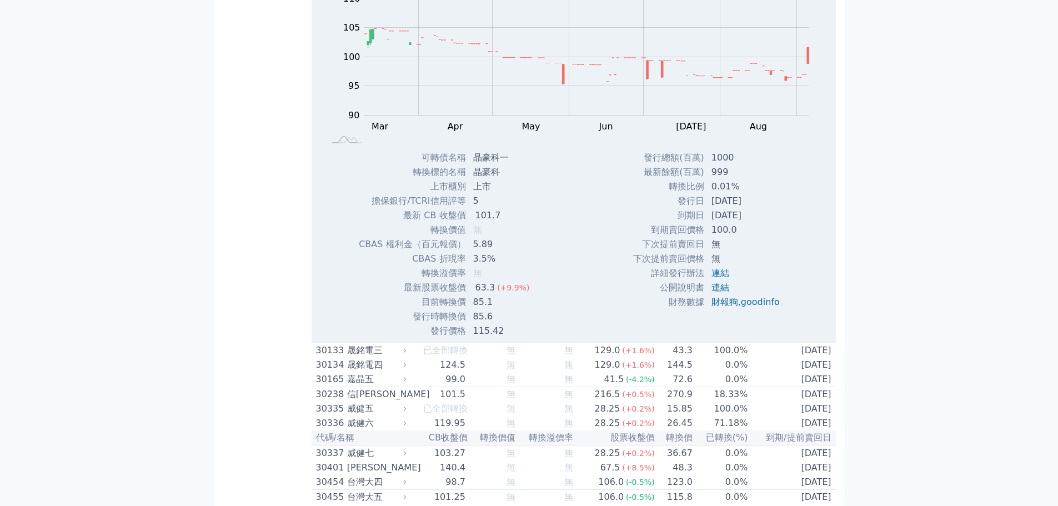
click at [792, 329] on div "發行總額(百萬) 1000 最新餘額(百萬) 999 轉換比例 0.01% 發行日 2023-10-27 到期日 2026-10-27 100.0 無" at bounding box center [710, 244] width 183 height 188
